Goal: Use online tool/utility: Utilize a website feature to perform a specific function

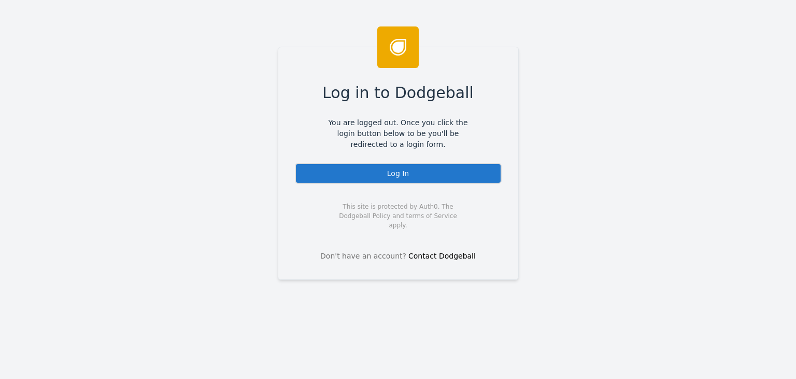
click at [403, 173] on div "Log In" at bounding box center [398, 173] width 207 height 21
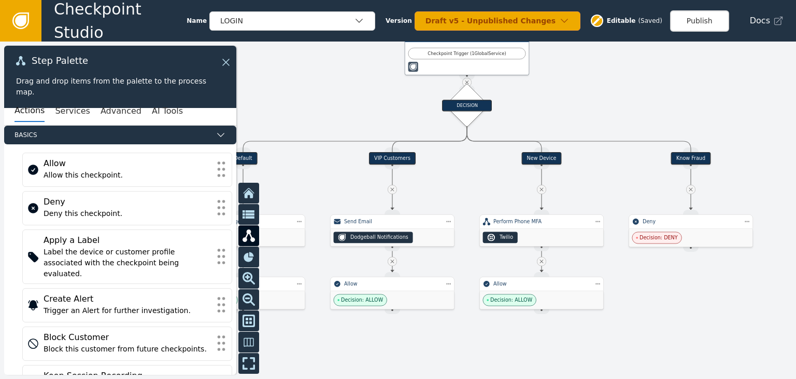
drag, startPoint x: 543, startPoint y: 131, endPoint x: 655, endPoint y: 102, distance: 115.1
click at [655, 102] on div at bounding box center [398, 209] width 796 height 337
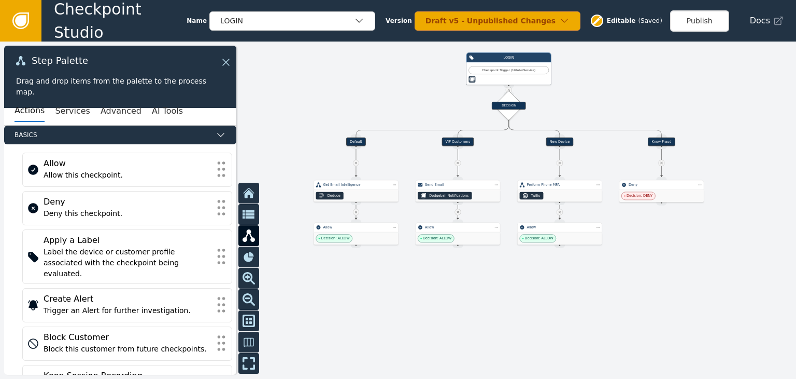
click at [68, 122] on div "Actions Services Advanced AI Tools" at bounding box center [120, 111] width 232 height 29
click at [67, 117] on button "Services" at bounding box center [72, 111] width 35 height 22
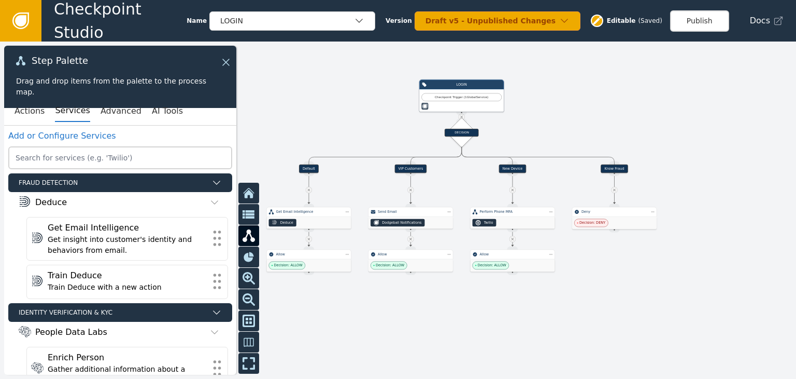
drag, startPoint x: 453, startPoint y: 127, endPoint x: 398, endPoint y: 165, distance: 67.5
click at [398, 165] on div at bounding box center [398, 209] width 796 height 337
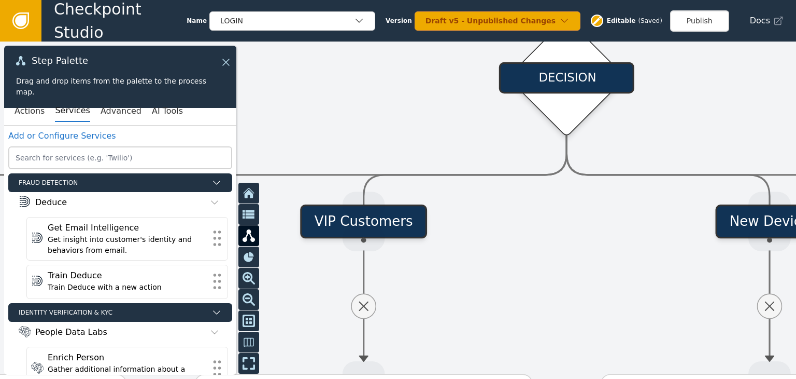
drag, startPoint x: 487, startPoint y: 131, endPoint x: 406, endPoint y: 131, distance: 81.4
click at [406, 131] on div at bounding box center [398, 209] width 796 height 337
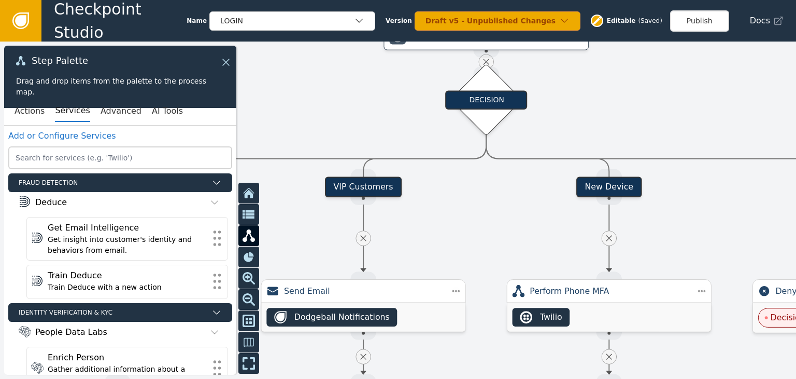
drag, startPoint x: 593, startPoint y: 99, endPoint x: 554, endPoint y: 117, distance: 43.4
click at [554, 117] on div at bounding box center [398, 209] width 796 height 337
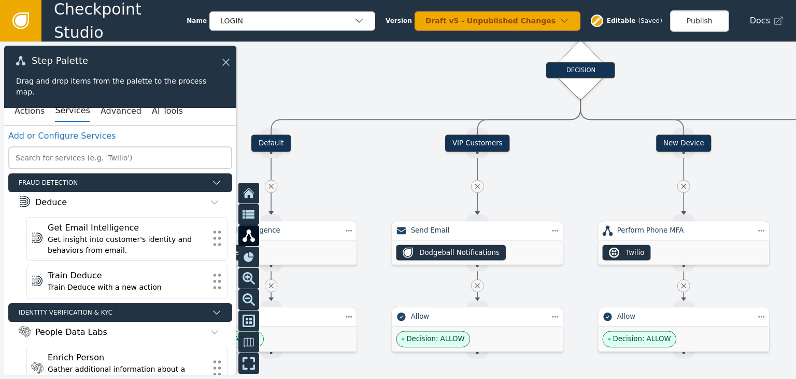
drag, startPoint x: 594, startPoint y: 125, endPoint x: 711, endPoint y: 77, distance: 126.2
click at [711, 77] on div at bounding box center [398, 209] width 796 height 337
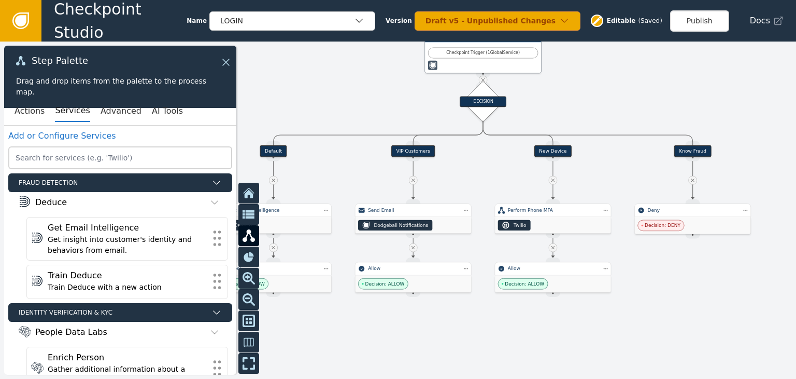
drag, startPoint x: 710, startPoint y: 77, endPoint x: 568, endPoint y: 106, distance: 145.1
click at [568, 106] on div at bounding box center [398, 209] width 796 height 337
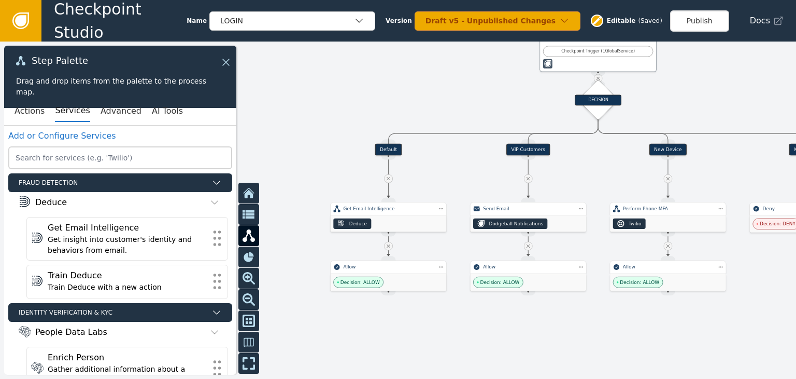
drag, startPoint x: 363, startPoint y: 104, endPoint x: 479, endPoint y: 102, distance: 115.7
click at [479, 102] on div at bounding box center [398, 209] width 796 height 337
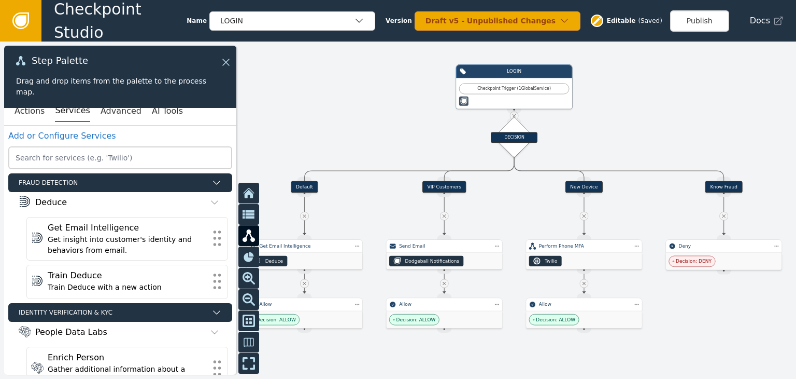
drag, startPoint x: 487, startPoint y: 98, endPoint x: 425, endPoint y: 127, distance: 68.4
click at [425, 127] on div at bounding box center [398, 209] width 796 height 337
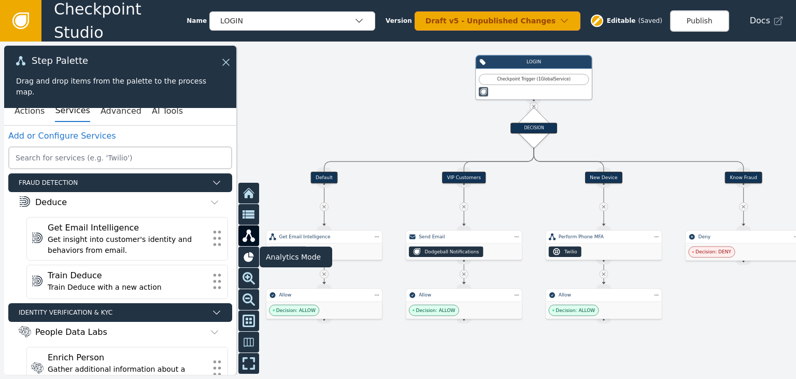
click at [245, 257] on icon at bounding box center [249, 256] width 10 height 10
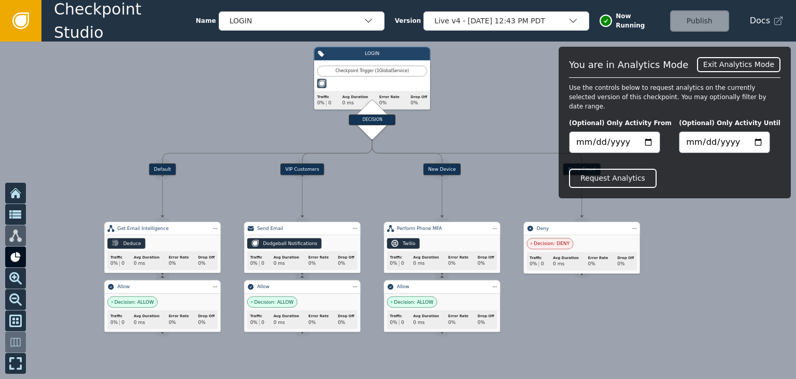
drag, startPoint x: 323, startPoint y: 127, endPoint x: 159, endPoint y: 119, distance: 163.6
click at [159, 119] on div at bounding box center [398, 209] width 796 height 337
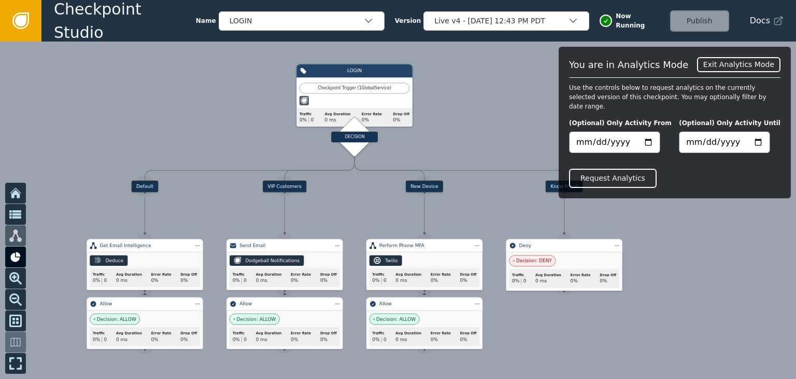
drag, startPoint x: 507, startPoint y: 119, endPoint x: 488, endPoint y: 134, distance: 24.7
click at [488, 134] on div at bounding box center [398, 209] width 796 height 337
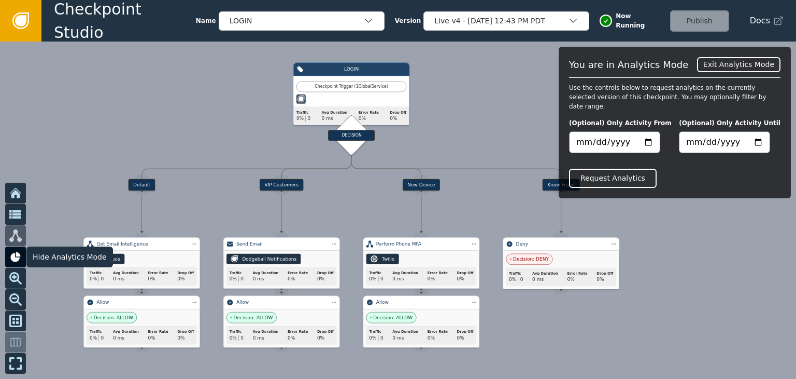
click at [20, 260] on icon at bounding box center [15, 256] width 12 height 12
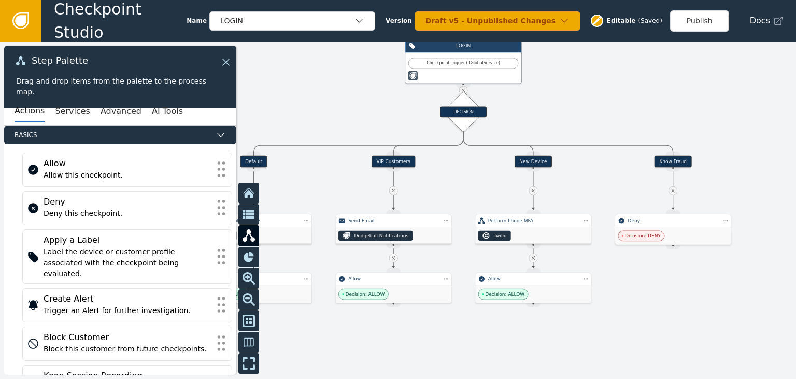
drag, startPoint x: 535, startPoint y: 99, endPoint x: 651, endPoint y: 92, distance: 116.3
click at [651, 92] on div at bounding box center [398, 209] width 796 height 337
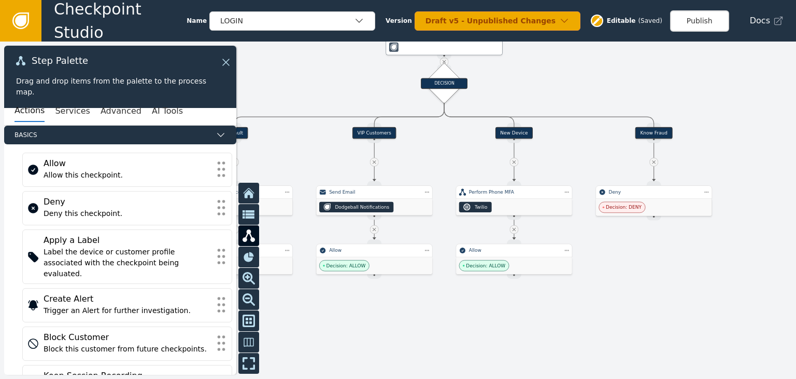
drag, startPoint x: 633, startPoint y: 128, endPoint x: 609, endPoint y: 82, distance: 51.7
click at [609, 82] on div at bounding box center [398, 209] width 796 height 337
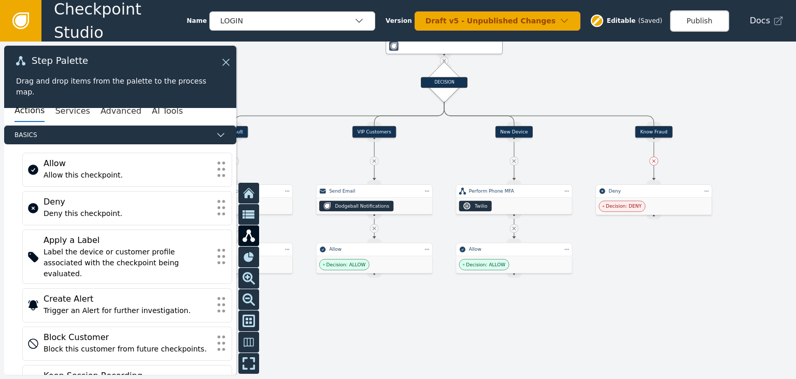
click at [655, 163] on icon at bounding box center [654, 161] width 6 height 6
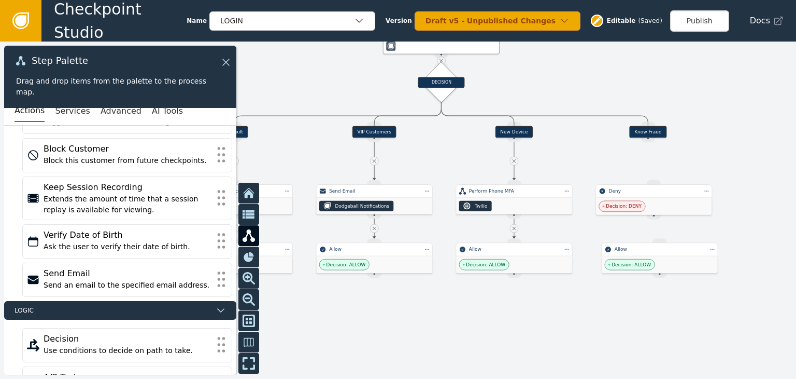
scroll to position [192, 0]
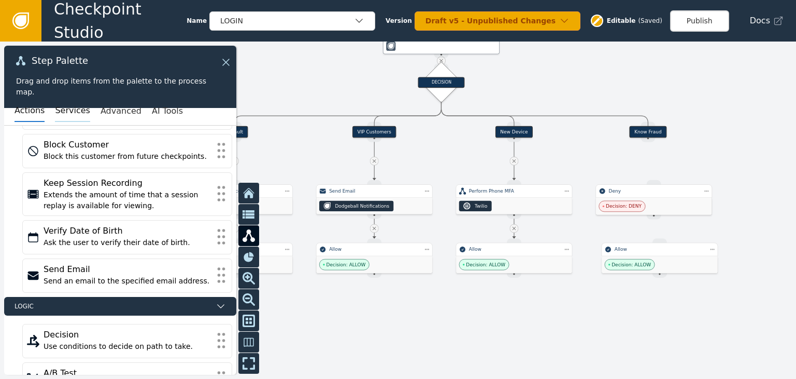
click at [66, 110] on button "Services" at bounding box center [72, 111] width 35 height 22
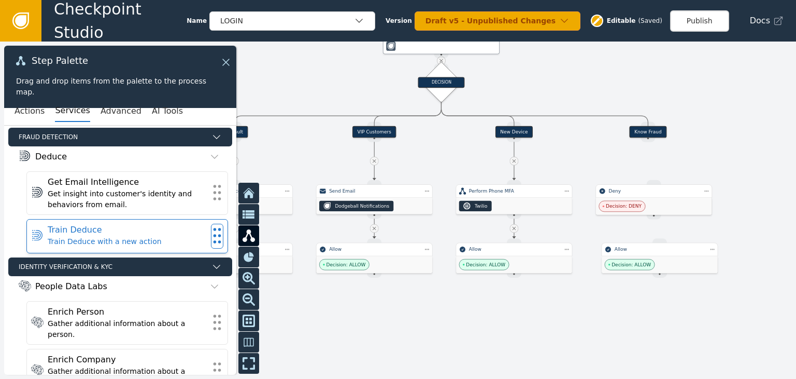
scroll to position [45, 0]
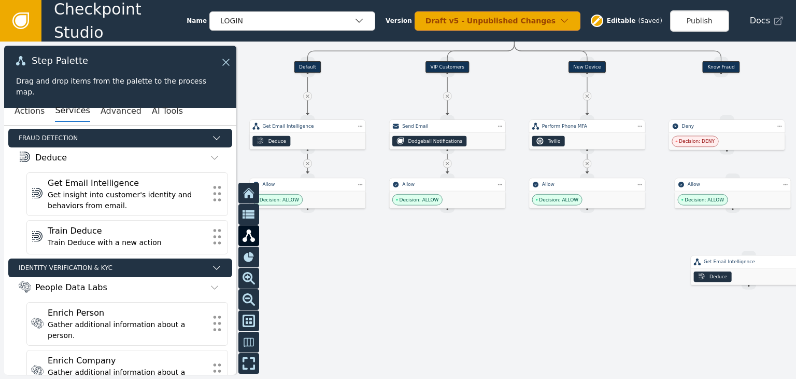
drag, startPoint x: 396, startPoint y: 330, endPoint x: 469, endPoint y: 266, distance: 96.6
click at [469, 266] on div at bounding box center [398, 209] width 796 height 337
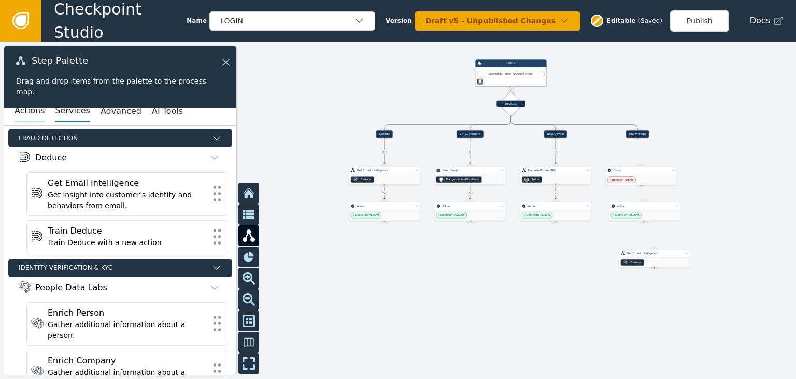
click at [31, 121] on button "Actions" at bounding box center [30, 111] width 30 height 22
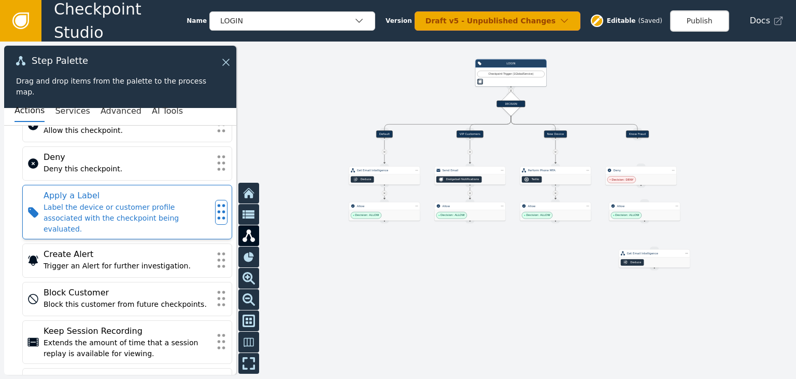
scroll to position [0, 0]
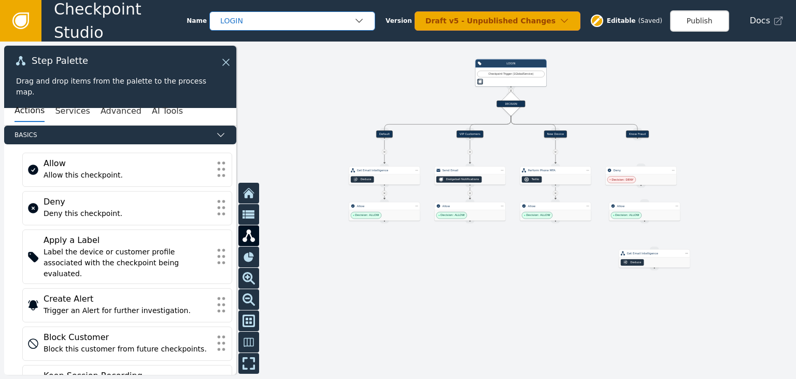
click at [363, 19] on icon "button" at bounding box center [359, 21] width 10 height 10
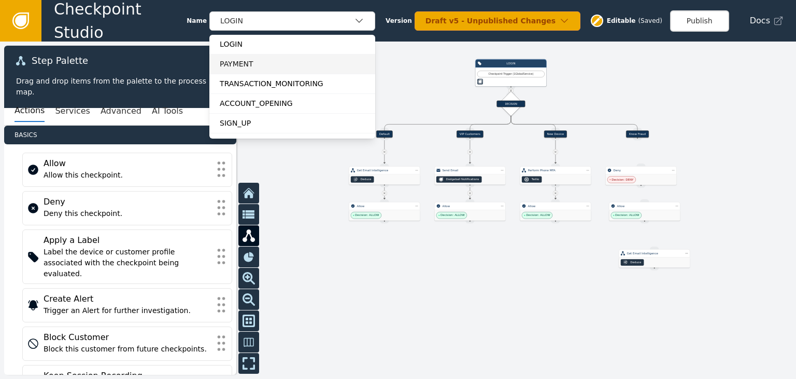
click at [239, 67] on div "PAYMENT" at bounding box center [292, 64] width 145 height 11
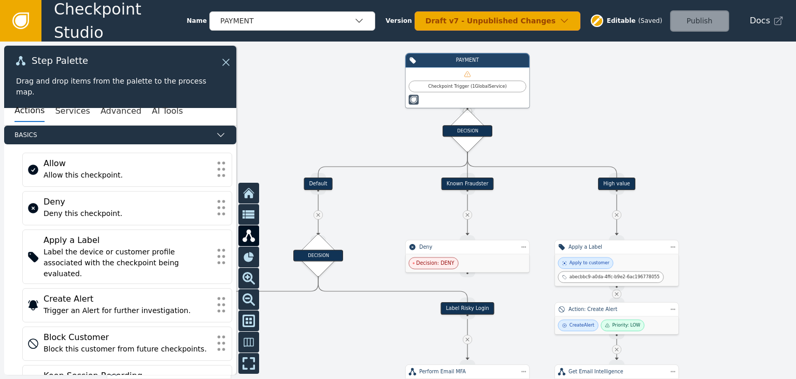
drag, startPoint x: 444, startPoint y: 204, endPoint x: 709, endPoint y: 199, distance: 265.0
click at [709, 199] on div at bounding box center [398, 209] width 796 height 337
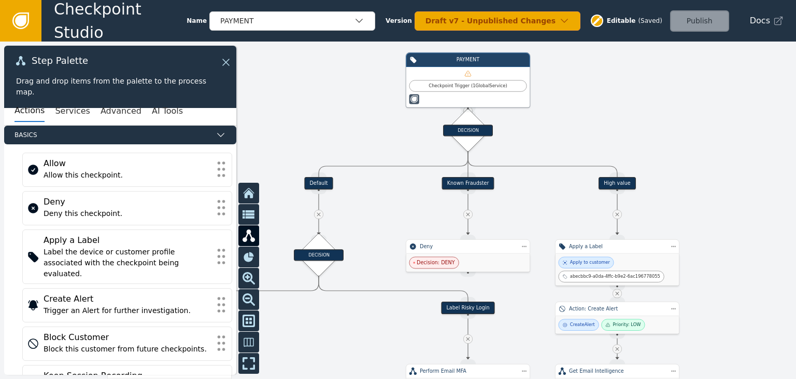
drag, startPoint x: 713, startPoint y: 156, endPoint x: 740, endPoint y: 160, distance: 27.8
drag, startPoint x: 740, startPoint y: 160, endPoint x: 725, endPoint y: 81, distance: 80.3
click at [725, 81] on div at bounding box center [398, 209] width 796 height 337
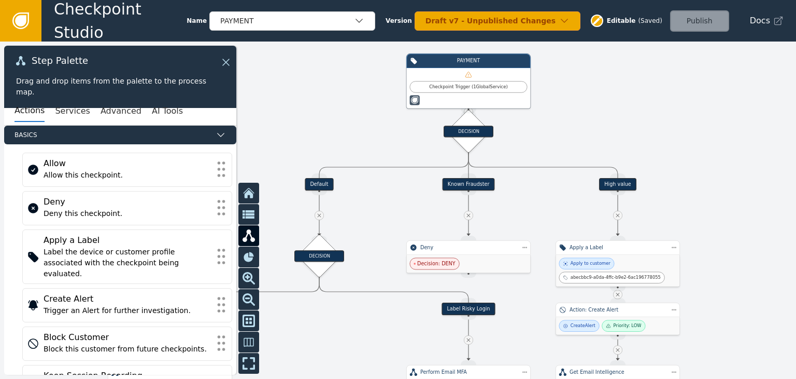
drag, startPoint x: 700, startPoint y: 136, endPoint x: 764, endPoint y: 100, distance: 73.4
drag, startPoint x: 764, startPoint y: 100, endPoint x: 675, endPoint y: 77, distance: 92.1
click at [675, 77] on div at bounding box center [398, 209] width 796 height 337
click at [465, 132] on div "DECISION" at bounding box center [469, 130] width 50 height 11
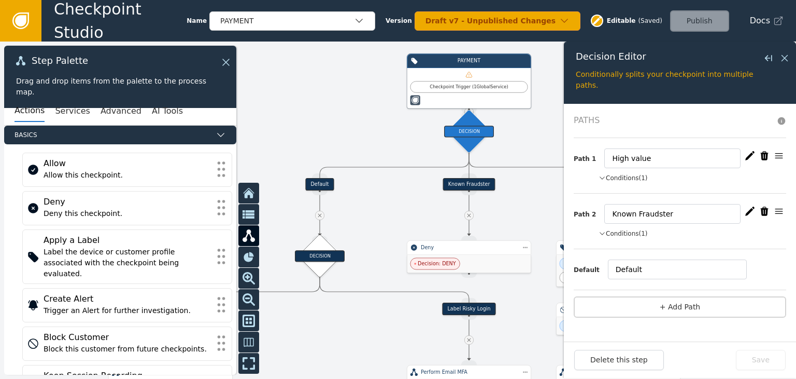
click at [620, 179] on button "Conditions (1)" at bounding box center [623, 177] width 49 height 9
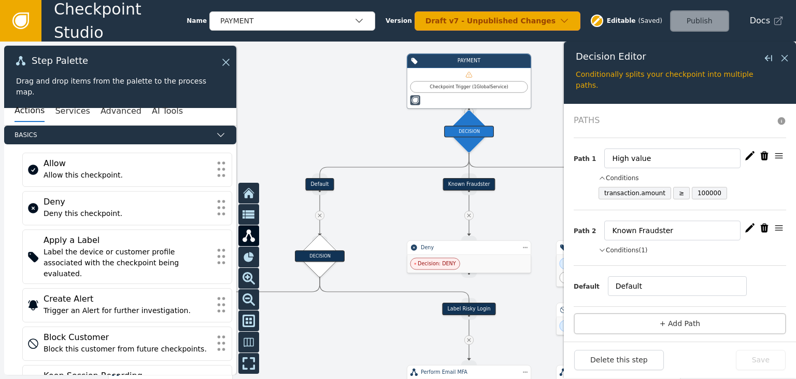
click at [550, 142] on div at bounding box center [398, 209] width 796 height 337
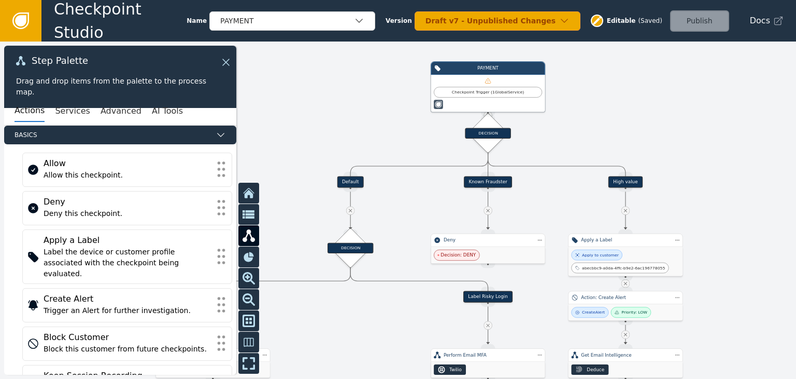
drag, startPoint x: 711, startPoint y: 154, endPoint x: 665, endPoint y: 94, distance: 75.4
drag, startPoint x: 665, startPoint y: 94, endPoint x: 468, endPoint y: 139, distance: 201.6
click at [468, 139] on div "DECISION" at bounding box center [490, 133] width 46 height 29
click at [484, 141] on div "DECISION" at bounding box center [490, 133] width 28 height 28
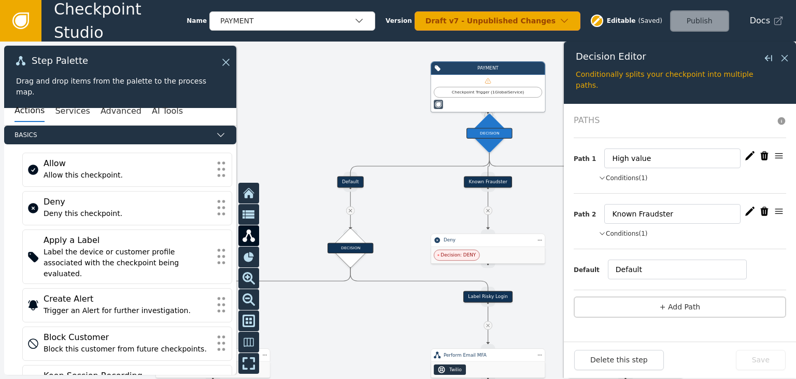
click at [628, 233] on button "Conditions (1)" at bounding box center [623, 233] width 49 height 9
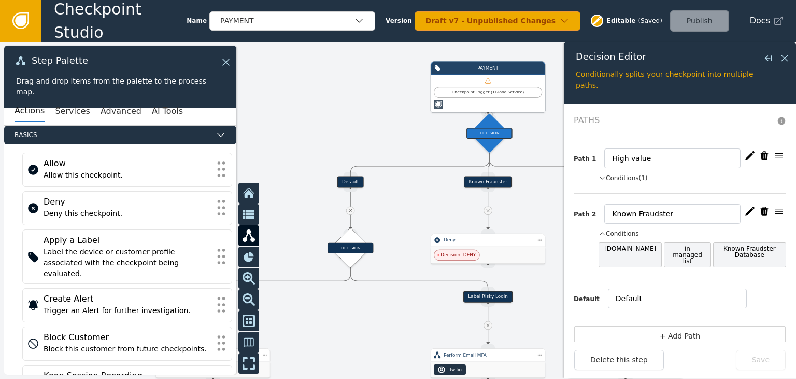
click at [537, 138] on div at bounding box center [398, 209] width 796 height 337
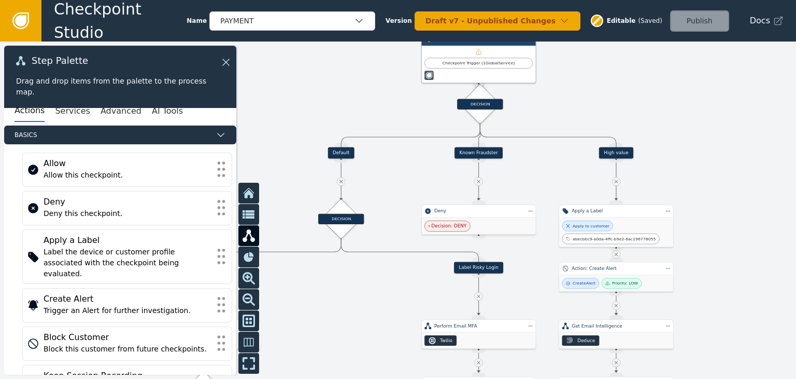
drag, startPoint x: 645, startPoint y: 131, endPoint x: 636, endPoint y: 102, distance: 30.5
click at [636, 102] on div at bounding box center [398, 209] width 796 height 337
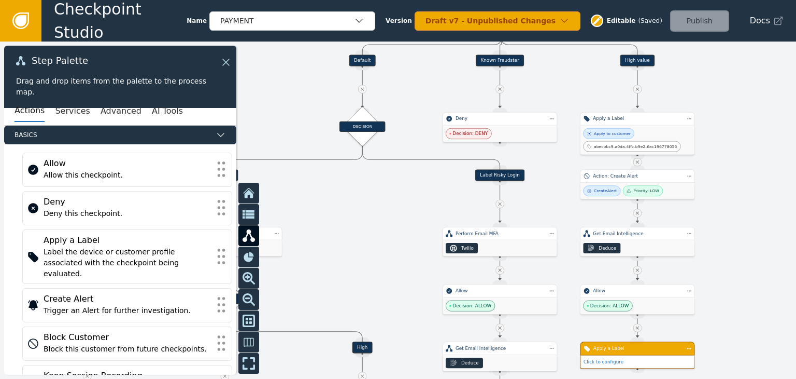
drag, startPoint x: 698, startPoint y: 149, endPoint x: 720, endPoint y: 57, distance: 94.7
click at [720, 57] on div at bounding box center [398, 209] width 796 height 337
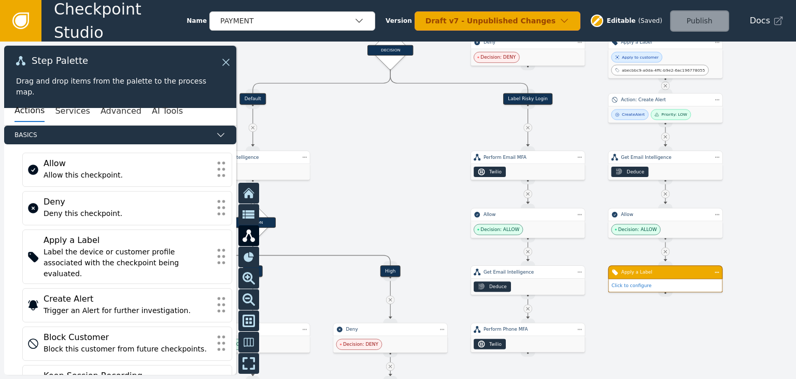
drag, startPoint x: 768, startPoint y: 251, endPoint x: 796, endPoint y: 175, distance: 81.2
click at [796, 175] on div at bounding box center [398, 209] width 796 height 337
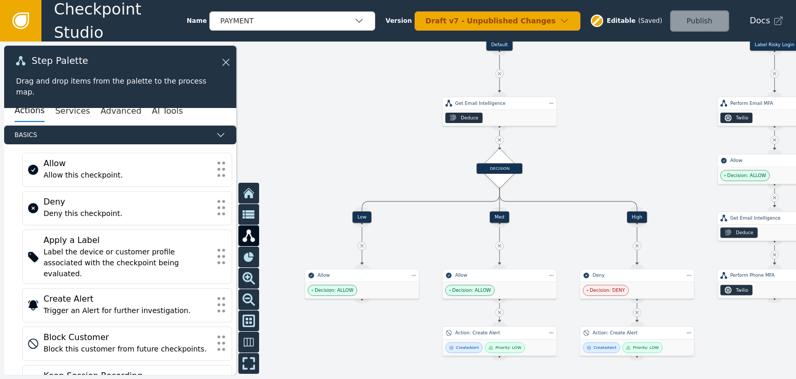
drag, startPoint x: 380, startPoint y: 153, endPoint x: 626, endPoint y: 100, distance: 252.6
click at [626, 100] on div at bounding box center [398, 209] width 796 height 337
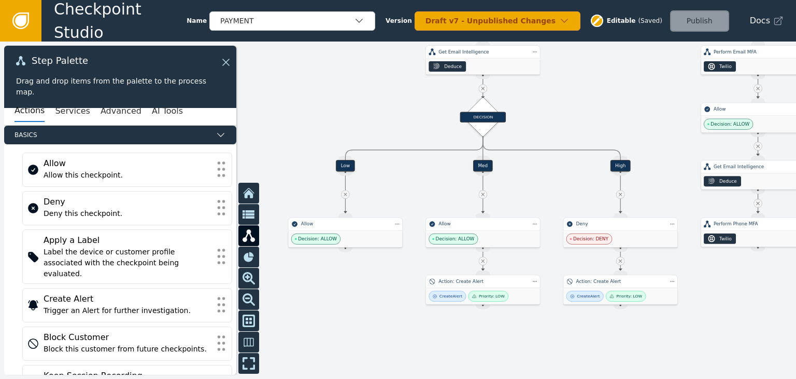
drag, startPoint x: 633, startPoint y: 152, endPoint x: 616, endPoint y: 101, distance: 54.0
click at [616, 101] on div at bounding box center [398, 209] width 796 height 337
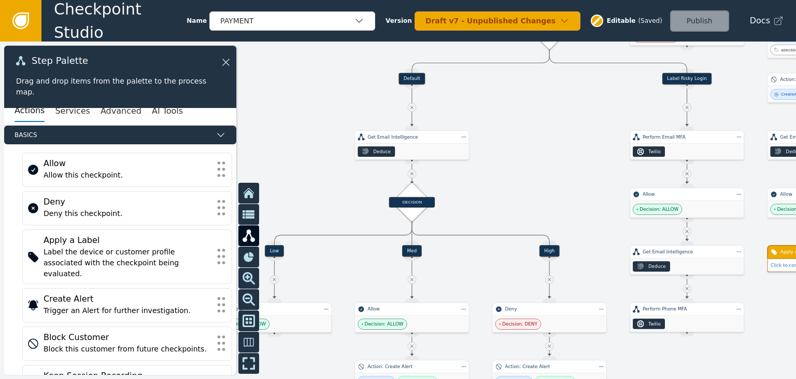
drag, startPoint x: 656, startPoint y: 127, endPoint x: 585, endPoint y: 213, distance: 110.9
click at [585, 213] on div at bounding box center [398, 209] width 796 height 337
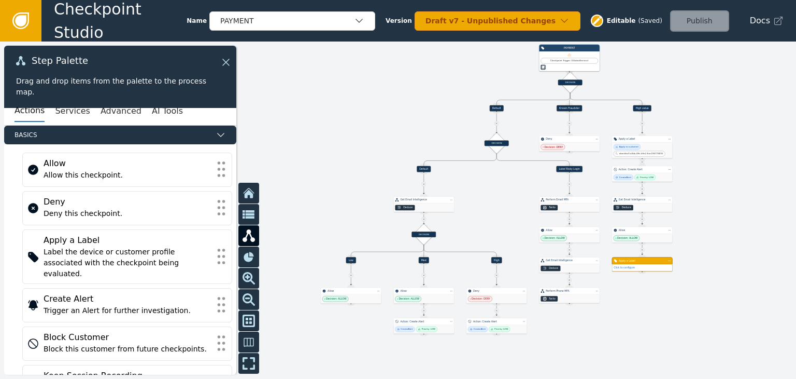
drag, startPoint x: 592, startPoint y: 145, endPoint x: 515, endPoint y: 200, distance: 94.1
click at [515, 200] on div at bounding box center [398, 209] width 796 height 337
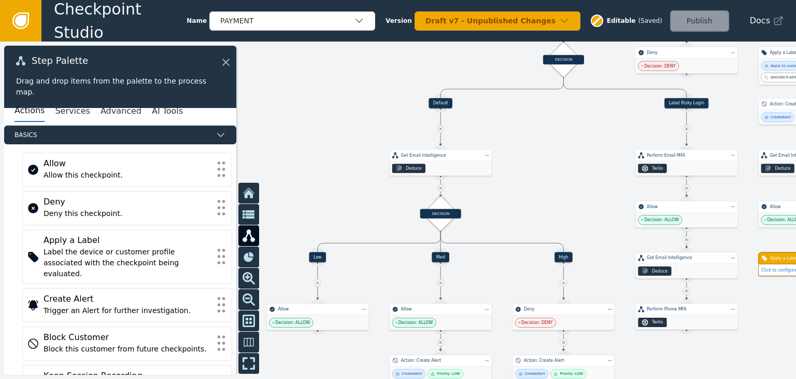
drag, startPoint x: 501, startPoint y: 189, endPoint x: 570, endPoint y: 145, distance: 82.0
click at [570, 145] on div at bounding box center [398, 209] width 796 height 337
